Goal: Use online tool/utility: Utilize a website feature to perform a specific function

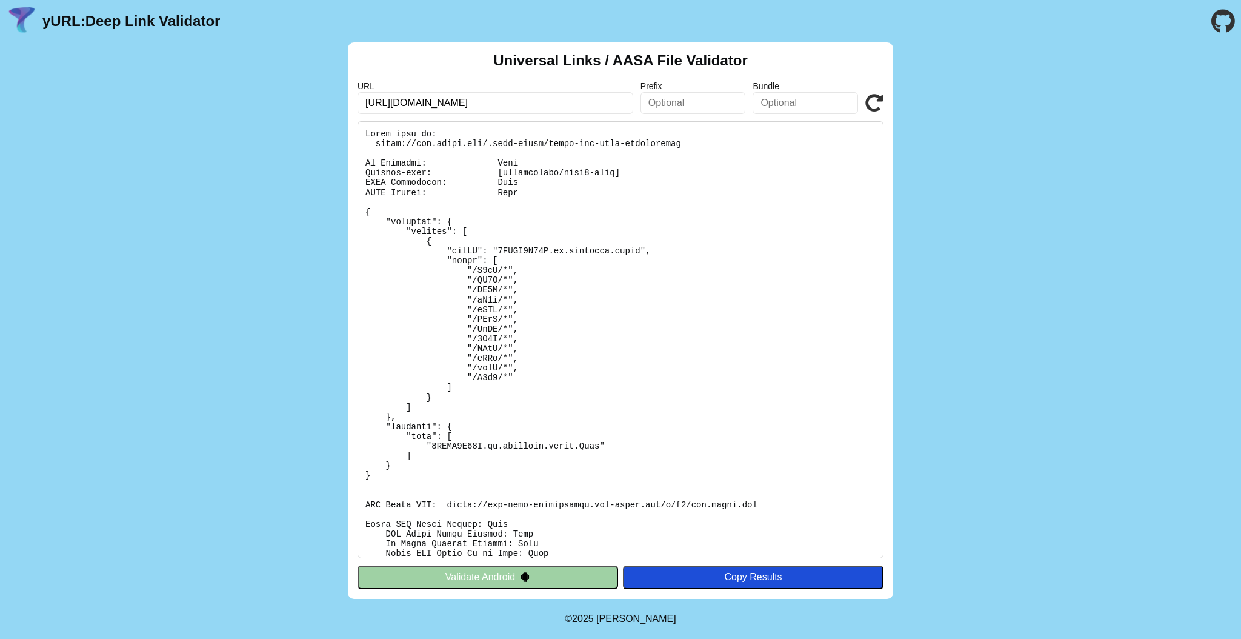
type input "[URL][DOMAIN_NAME]"
click at [877, 96] on icon at bounding box center [874, 103] width 18 height 18
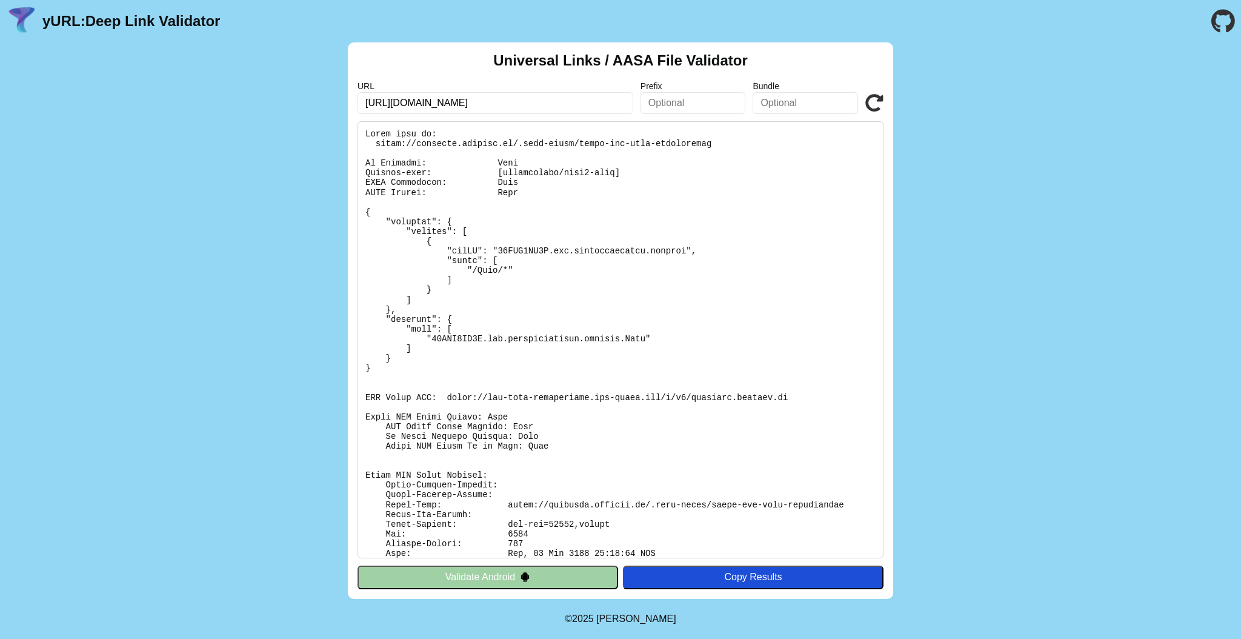
click at [518, 248] on pre at bounding box center [621, 339] width 526 height 437
copy pre "95CZN5GL8L"
